Goal: Find contact information: Find contact information

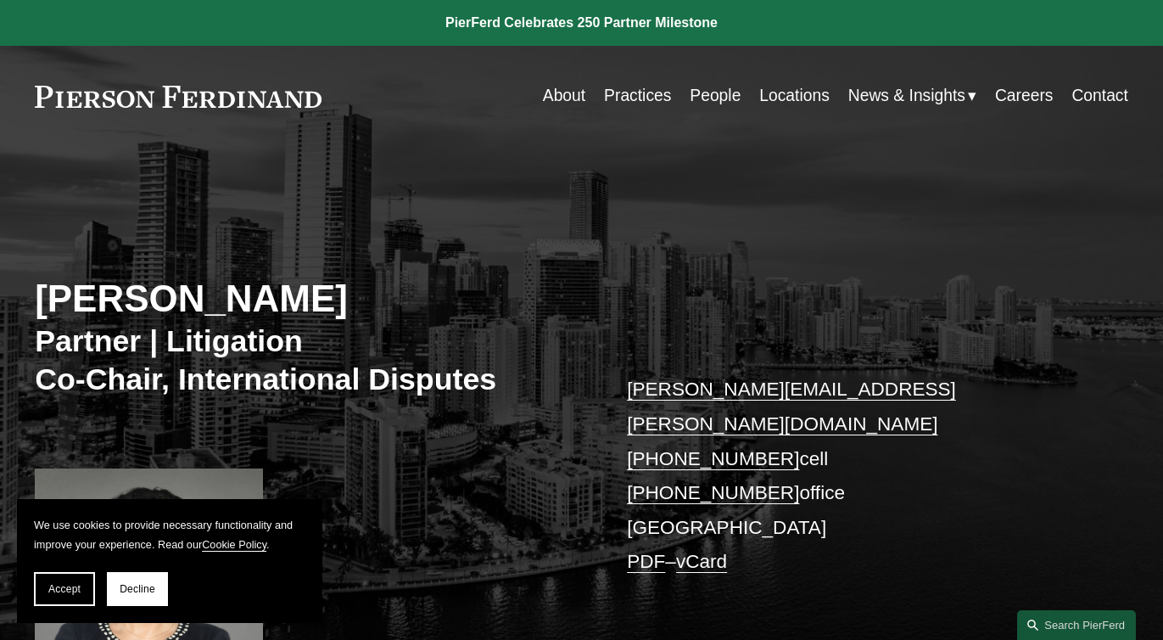
click at [714, 97] on link "People" at bounding box center [715, 96] width 51 height 33
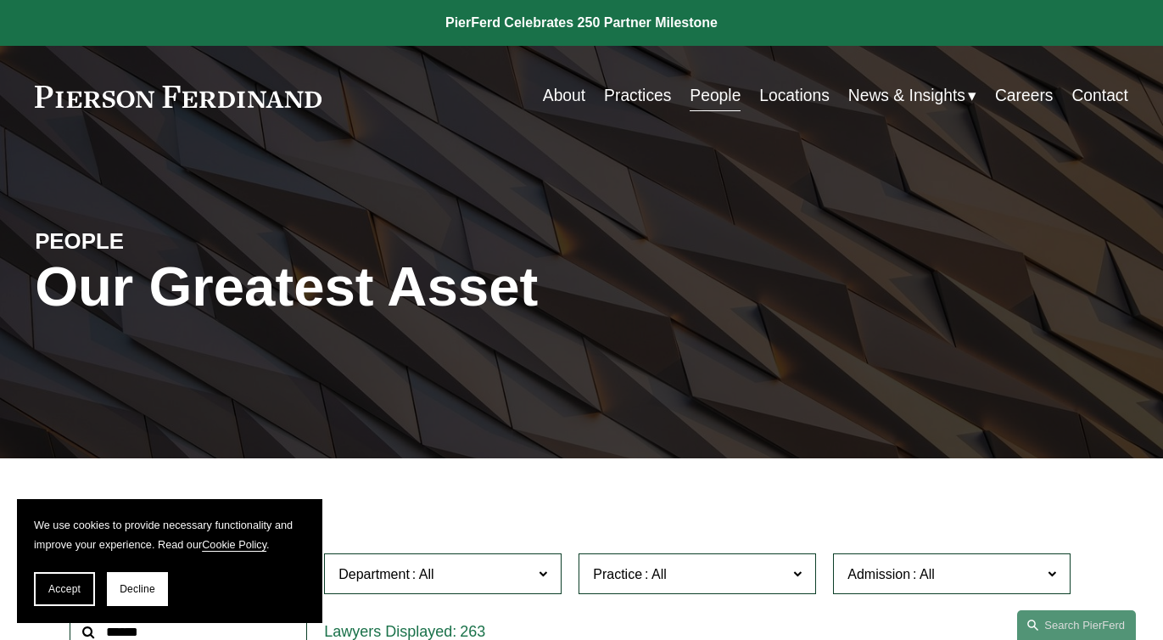
scroll to position [51, 0]
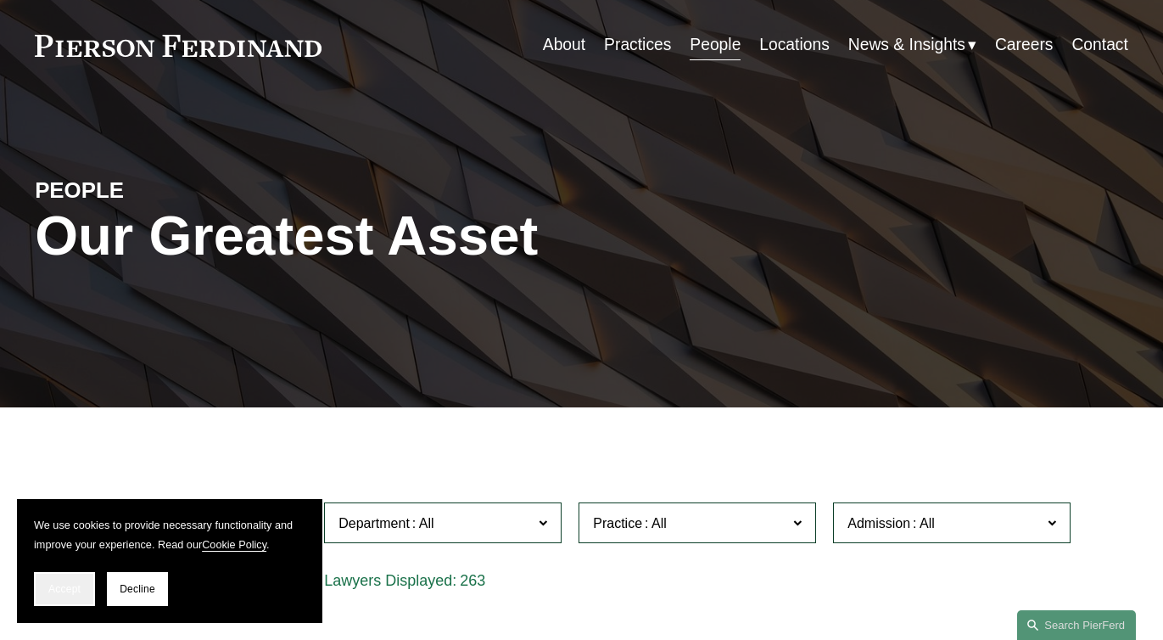
click at [69, 587] on span "Accept" at bounding box center [64, 589] width 32 height 12
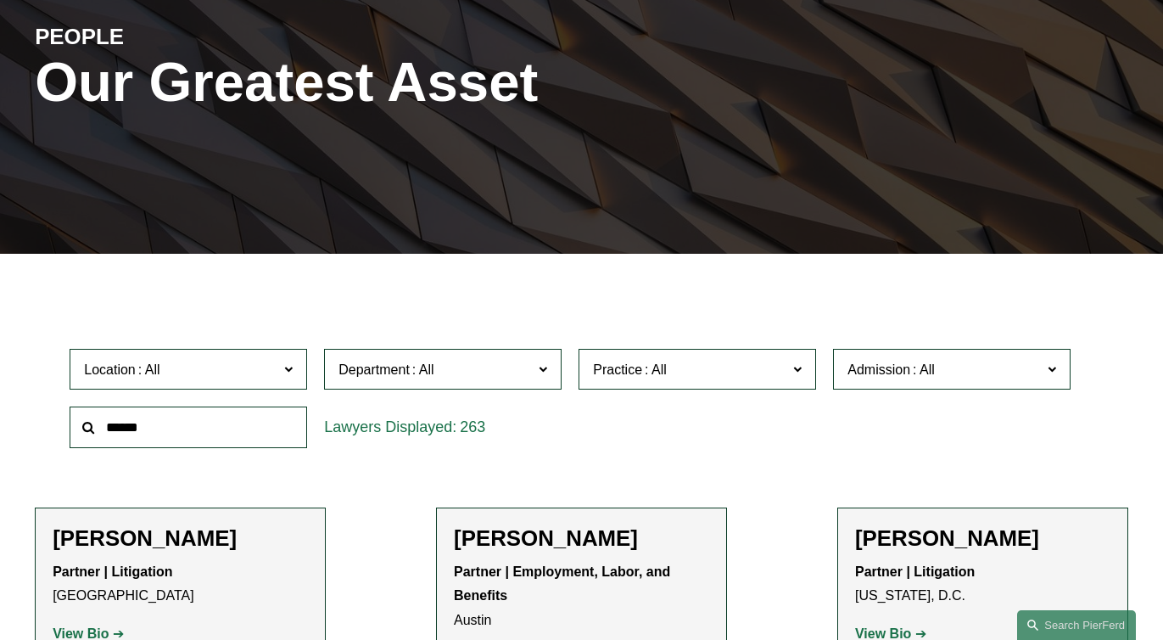
scroll to position [222, 0]
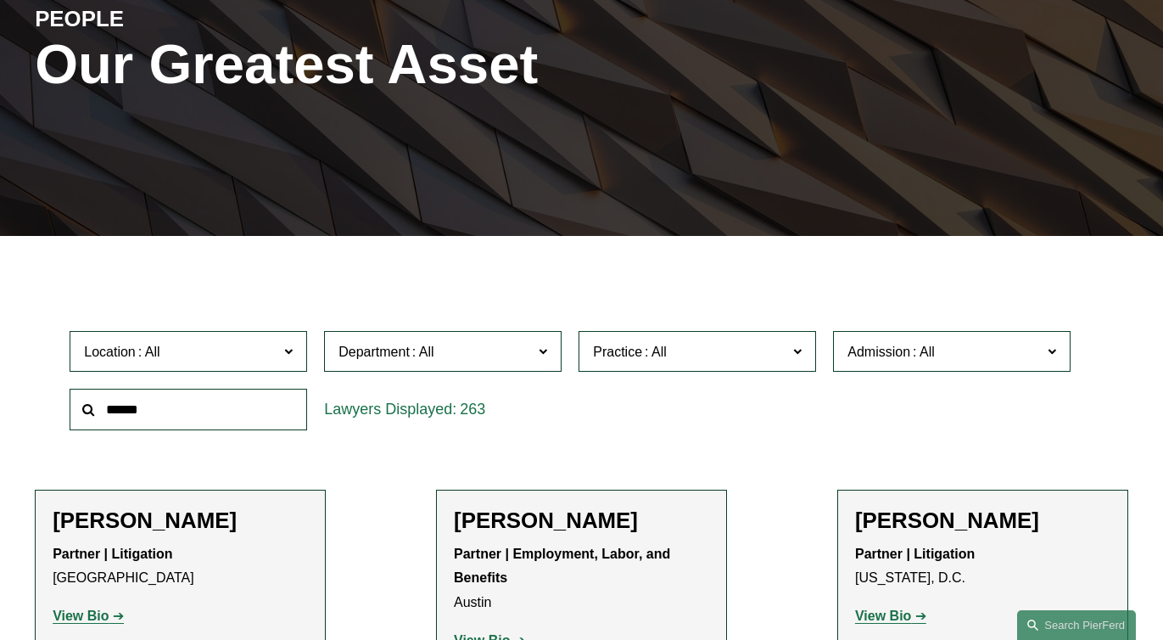
click at [291, 349] on span at bounding box center [288, 350] width 8 height 22
click at [291, 350] on span at bounding box center [288, 350] width 8 height 22
click at [243, 420] on input "text" at bounding box center [188, 409] width 237 height 42
type input "*******"
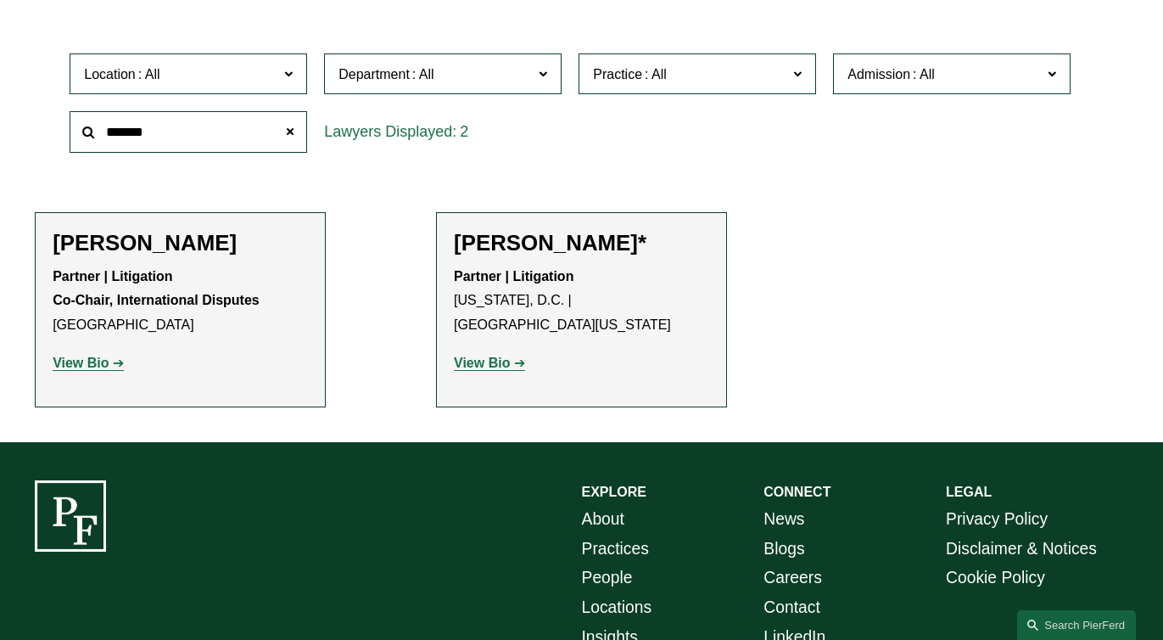
scroll to position [511, 0]
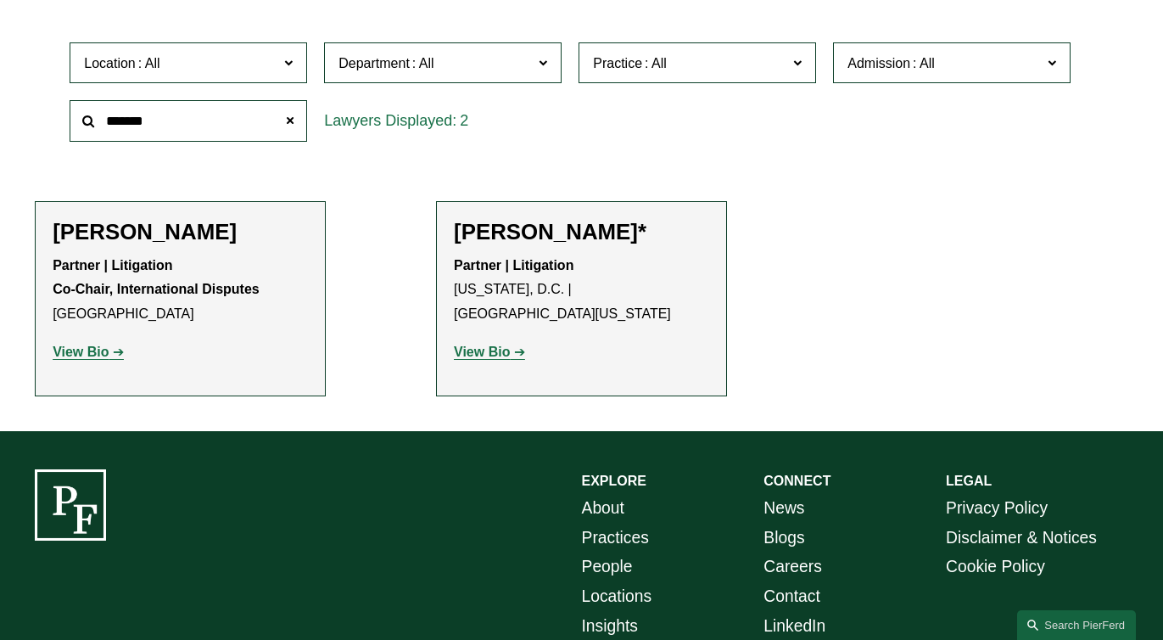
click at [204, 324] on p "Partner | Litigation Co-Chair, International Disputes Miami" at bounding box center [180, 290] width 255 height 73
click at [80, 351] on strong "View Bio" at bounding box center [81, 351] width 56 height 14
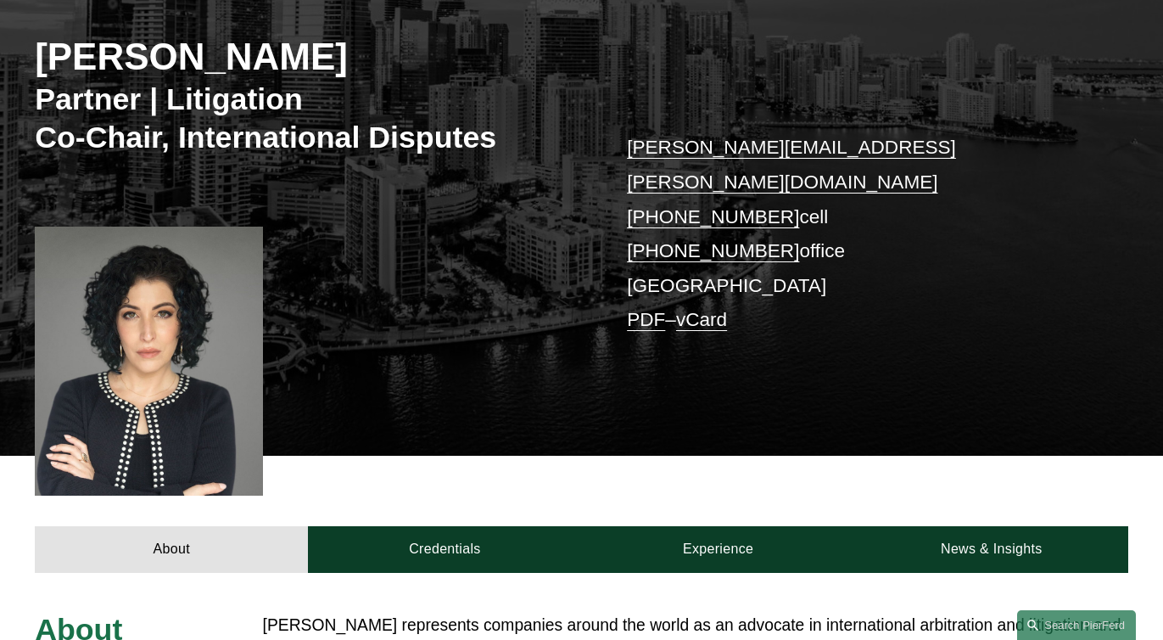
scroll to position [243, 0]
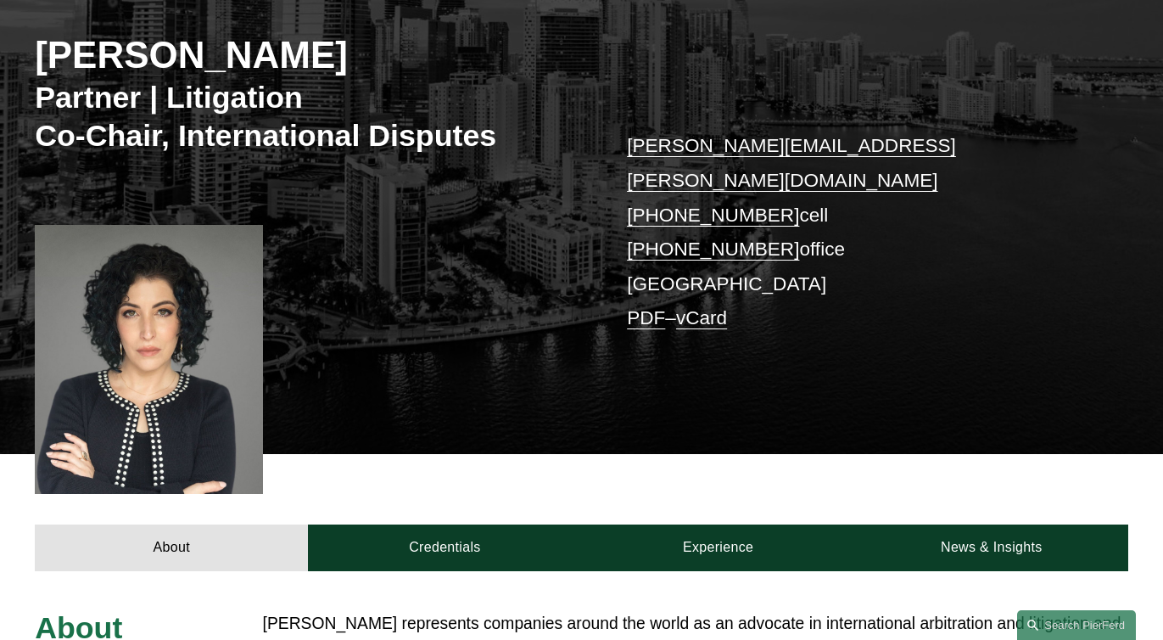
click at [649, 307] on link "PDF" at bounding box center [646, 317] width 38 height 21
click at [712, 307] on link "vCard" at bounding box center [701, 317] width 51 height 21
